Goal: Transaction & Acquisition: Purchase product/service

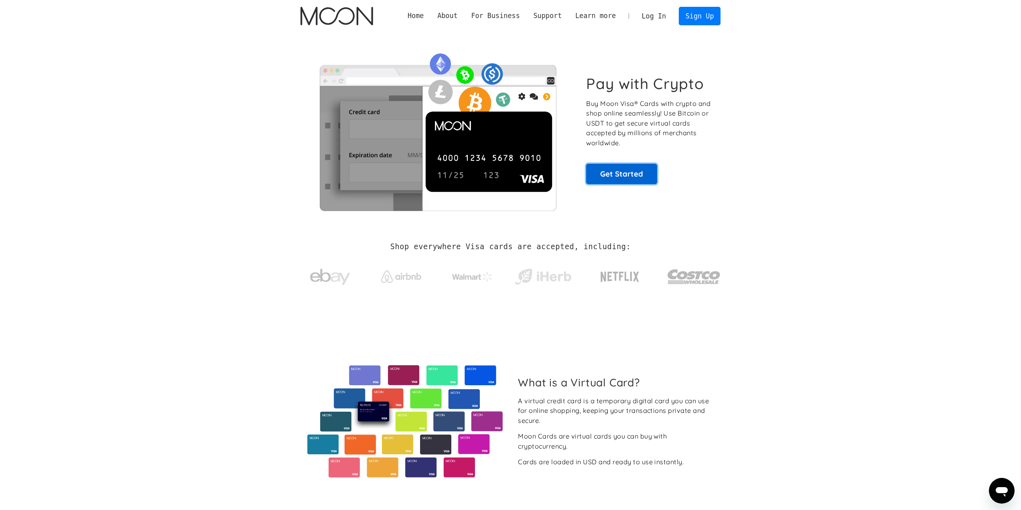
click at [606, 175] on link "Get Started" at bounding box center [621, 174] width 71 height 20
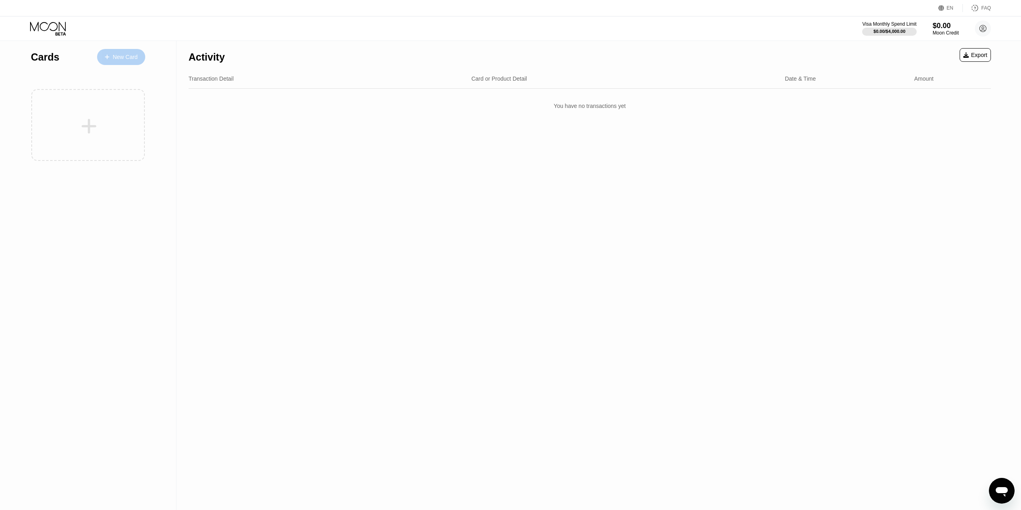
click at [139, 58] on div "New Card" at bounding box center [121, 57] width 48 height 16
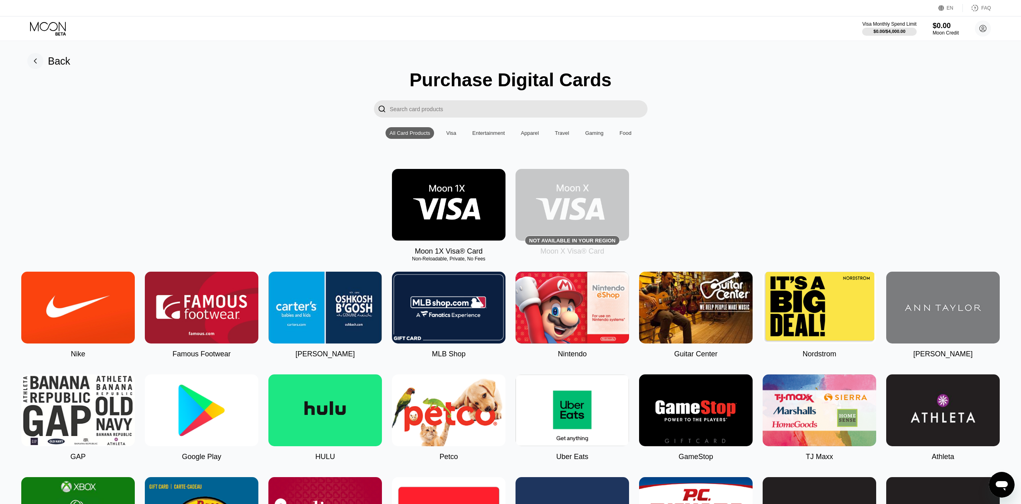
click at [459, 218] on img at bounding box center [449, 205] width 114 height 72
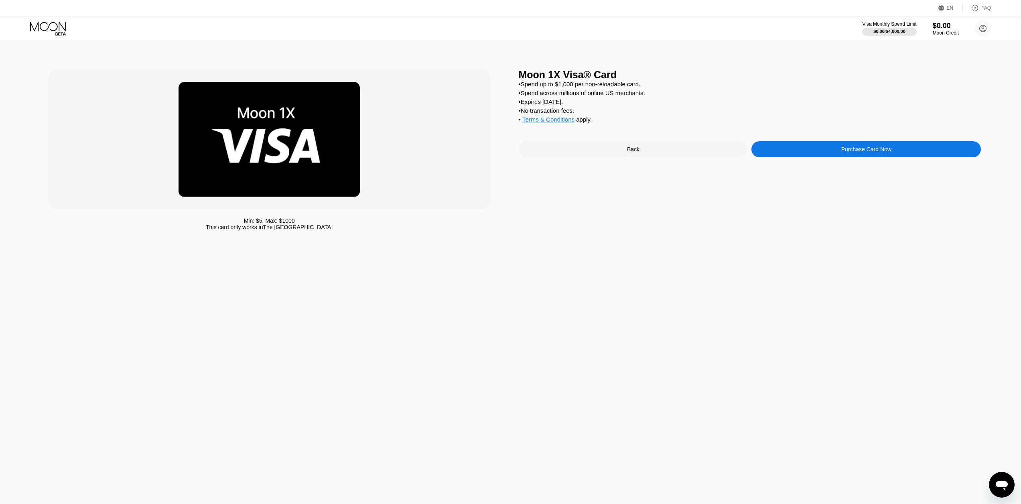
click at [860, 152] on div "Purchase Card Now" at bounding box center [867, 149] width 50 height 6
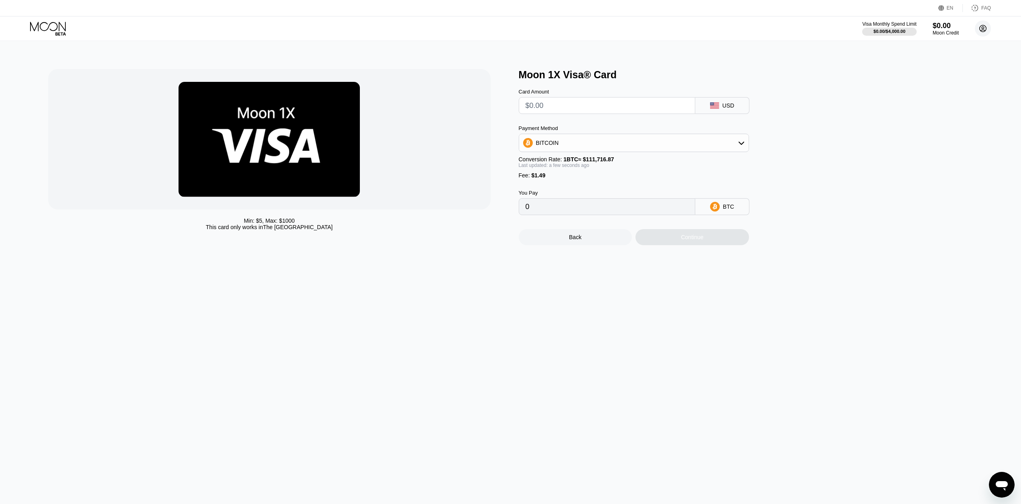
click at [978, 29] on circle at bounding box center [983, 28] width 16 height 16
click at [893, 395] on div "Min: $ 5 , Max: $ 1000 This card only works in The United States Moon 1X Visa® …" at bounding box center [510, 272] width 1027 height 463
click at [579, 108] on input "text" at bounding box center [607, 106] width 163 height 16
click at [561, 148] on div "BITCOIN" at bounding box center [634, 143] width 230 height 16
click at [573, 184] on span "USDT on TRON" at bounding box center [558, 182] width 41 height 6
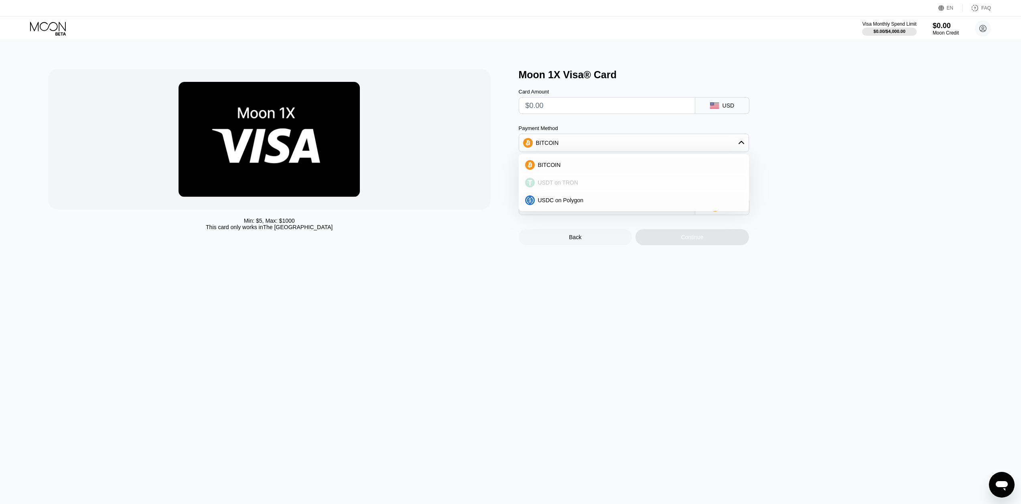
type input "0.00"
click at [583, 109] on input "text" at bounding box center [607, 106] width 163 height 16
type input "$6"
type input "7.57"
type input "$61"
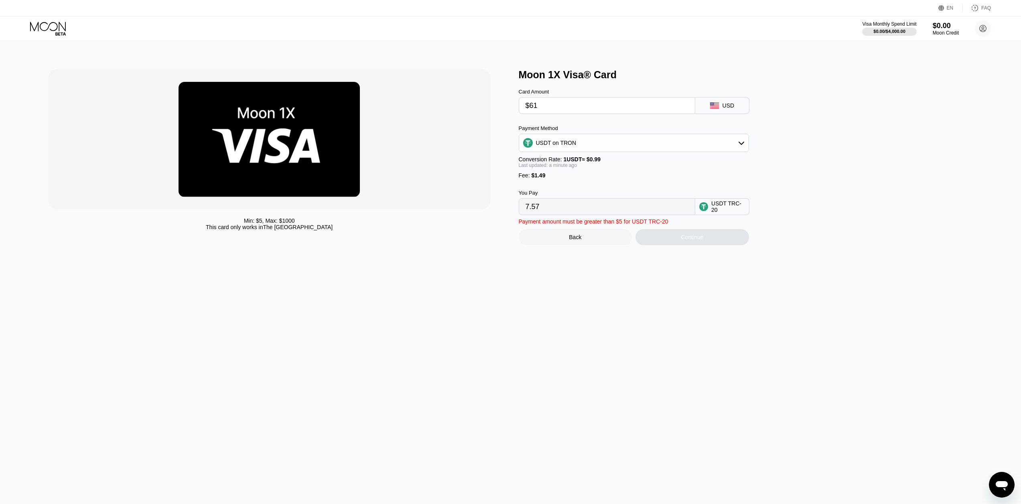
type input "63.12"
type input "$6"
type input "7.57"
type input "0.00"
type input "$60"
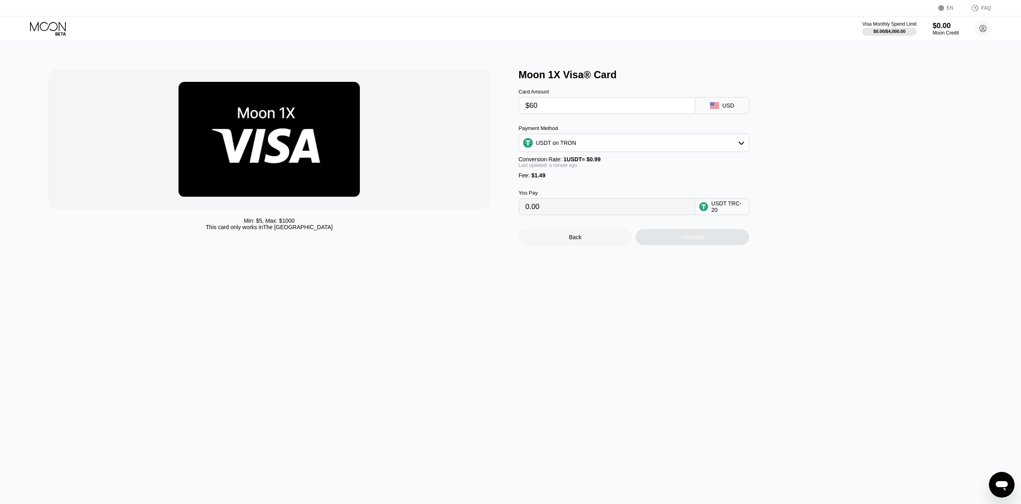
type input "62.11"
type input "$6"
type input "7.57"
type input "0.00"
type input "$3"
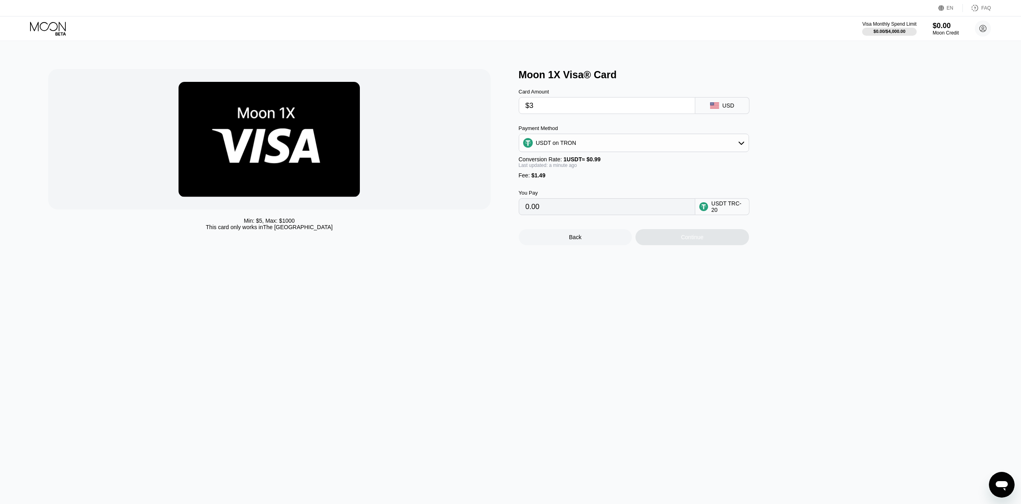
type input "4.54"
type input "$30"
type input "31.81"
type input "$30"
click at [694, 240] on div "Continue" at bounding box center [692, 237] width 22 height 6
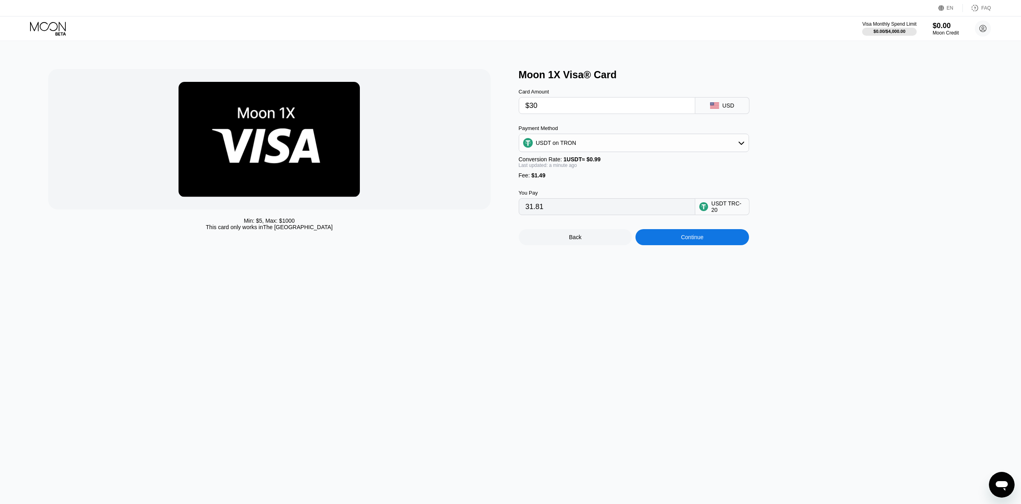
click at [681, 240] on div "Continue" at bounding box center [692, 237] width 22 height 6
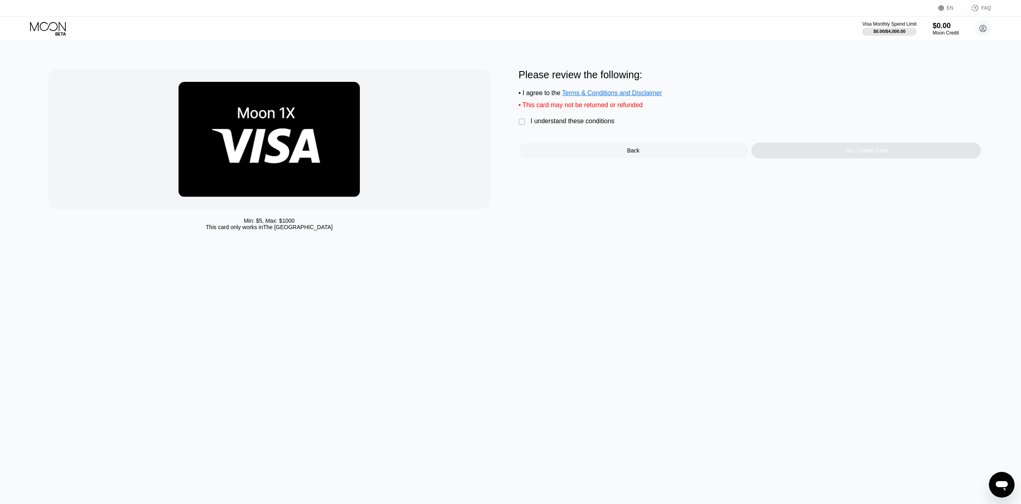
click at [519, 124] on div "" at bounding box center [523, 122] width 8 height 8
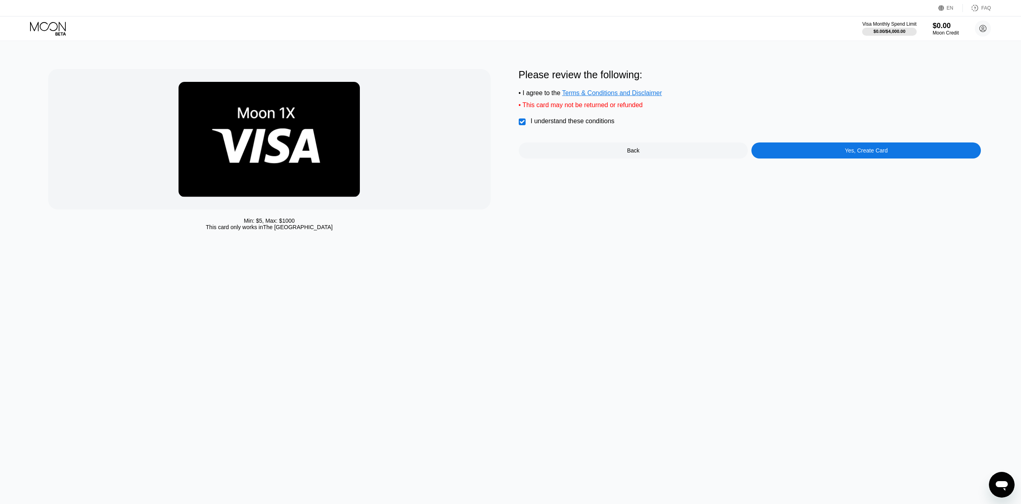
click at [821, 151] on div "Yes, Create Card" at bounding box center [867, 150] width 230 height 16
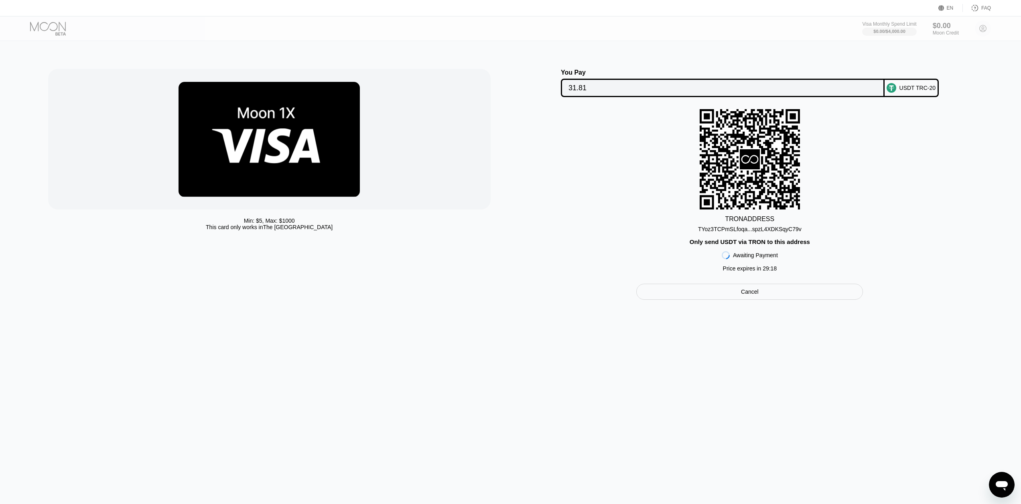
click at [765, 193] on icon at bounding box center [750, 159] width 100 height 98
click at [767, 255] on div "Awaiting Payment Price expires in 29 : 18" at bounding box center [750, 260] width 56 height 30
click at [764, 258] on div "Awaiting Payment" at bounding box center [755, 255] width 45 height 6
click at [775, 232] on div "TYoz3TCPmSLfoqa...spzL4XDKSqyC79v" at bounding box center [750, 229] width 104 height 6
click at [655, 85] on input "31.81" at bounding box center [723, 88] width 309 height 16
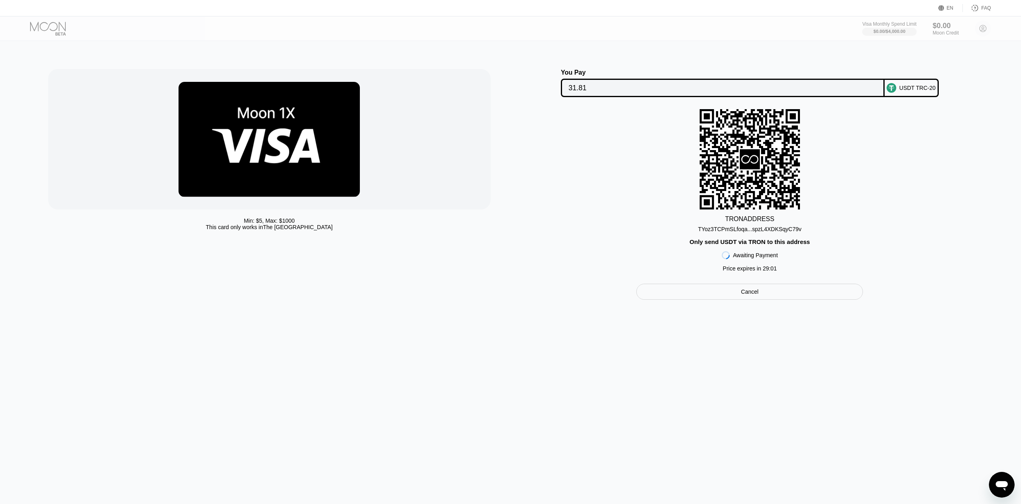
click at [739, 236] on div "TRON ADDRESS TYoz3TCPmSLfoqa...spzL4XDKSqyC79v Only send USDT via TRON to this …" at bounding box center [750, 192] width 463 height 167
click at [740, 231] on div "TYoz3TCPmSLfoqa...spzL4XDKSqyC79v" at bounding box center [750, 229] width 104 height 6
click at [752, 221] on div "TRON ADDRESS" at bounding box center [750, 219] width 49 height 7
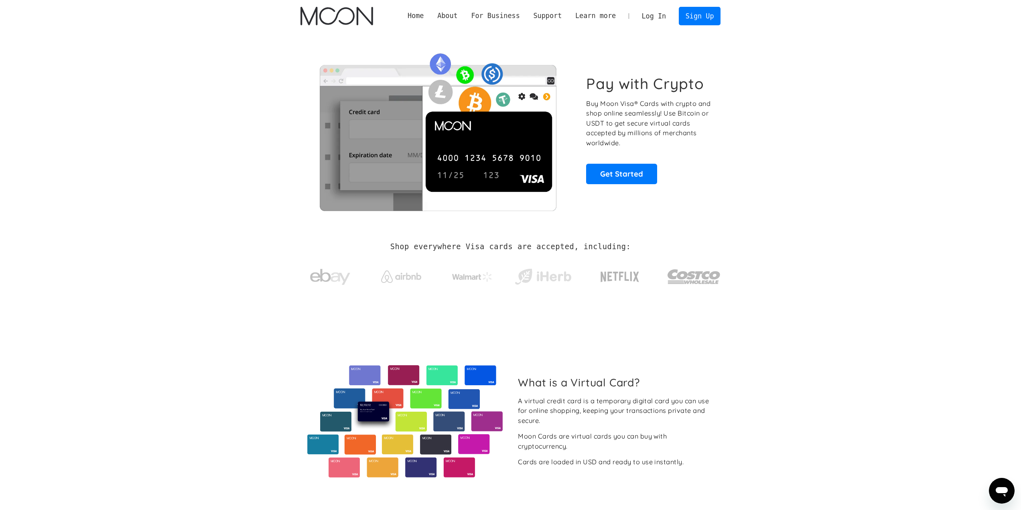
click at [668, 20] on link "Log In" at bounding box center [654, 16] width 38 height 18
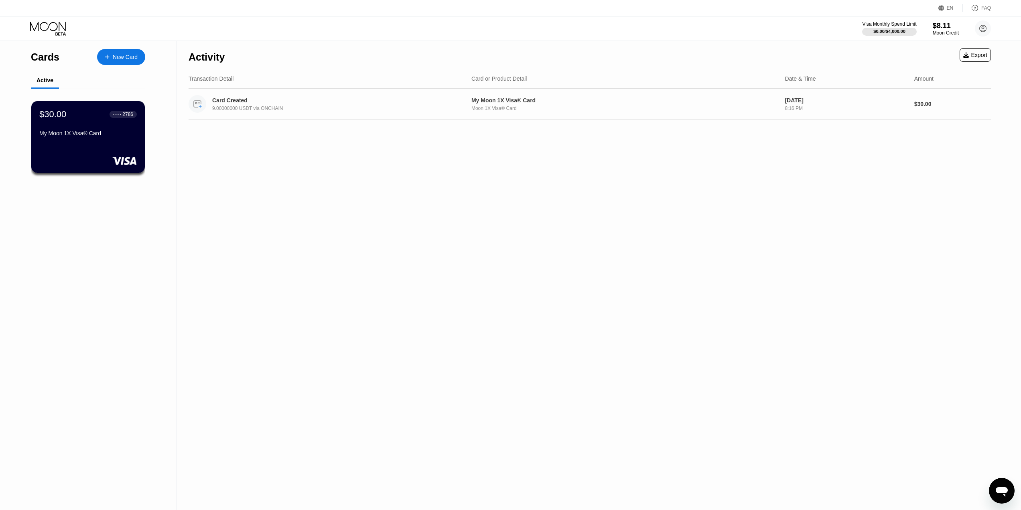
click at [437, 102] on div "Card Created" at bounding box center [328, 100] width 232 height 6
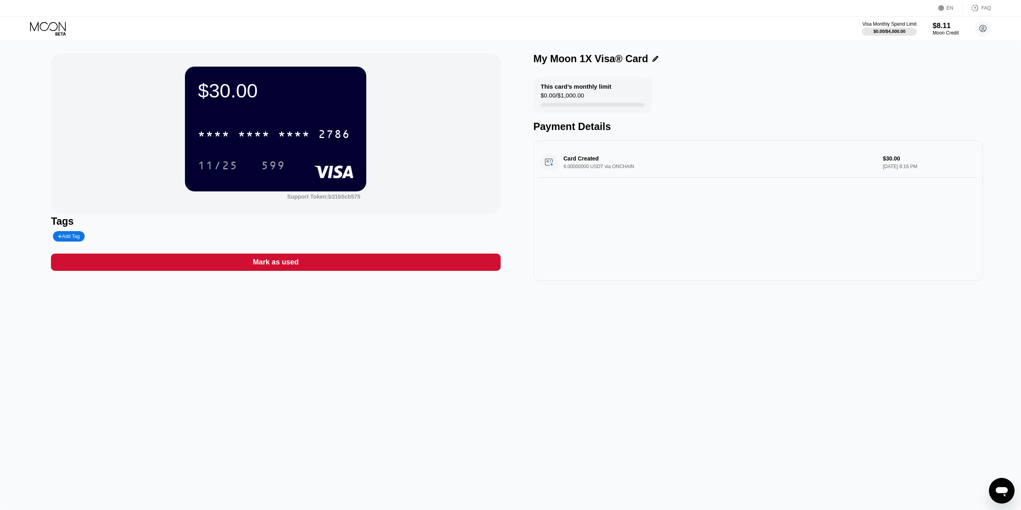
click at [903, 173] on div "Card Created 9.00000000 USDT via ONCHAIN $30.00 Sep 22, 2025 8:16 PM" at bounding box center [758, 162] width 437 height 31
click at [609, 90] on div "This card’s monthly limit $0.00 / $1,000.00" at bounding box center [593, 95] width 118 height 36
click at [555, 99] on div "$0.00 / $1,000.00" at bounding box center [562, 97] width 43 height 11
click at [548, 90] on div "This card’s monthly limit" at bounding box center [576, 86] width 71 height 7
click at [305, 132] on div "* * * *" at bounding box center [294, 135] width 32 height 13
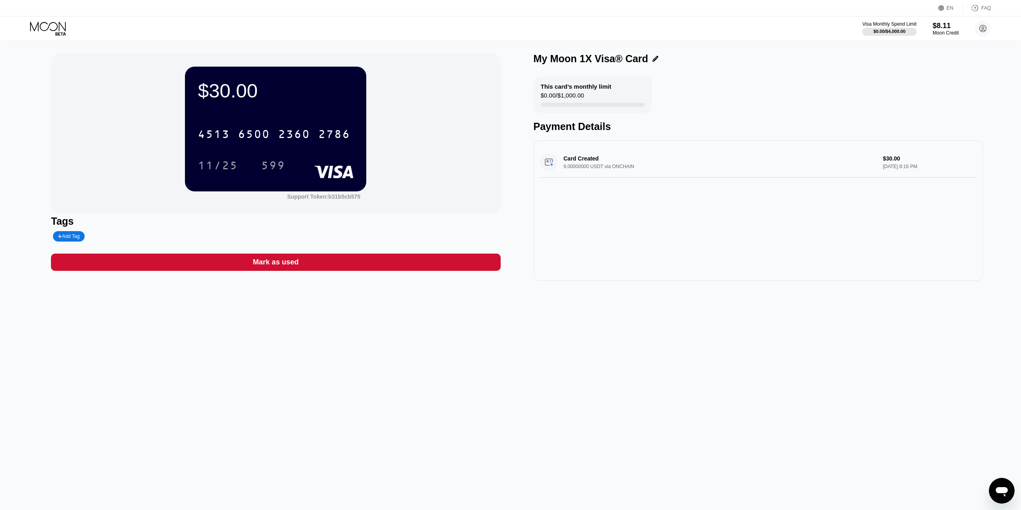
click at [615, 63] on div "My Moon 1X Visa® Card" at bounding box center [591, 59] width 115 height 12
